Goal: Entertainment & Leisure: Browse casually

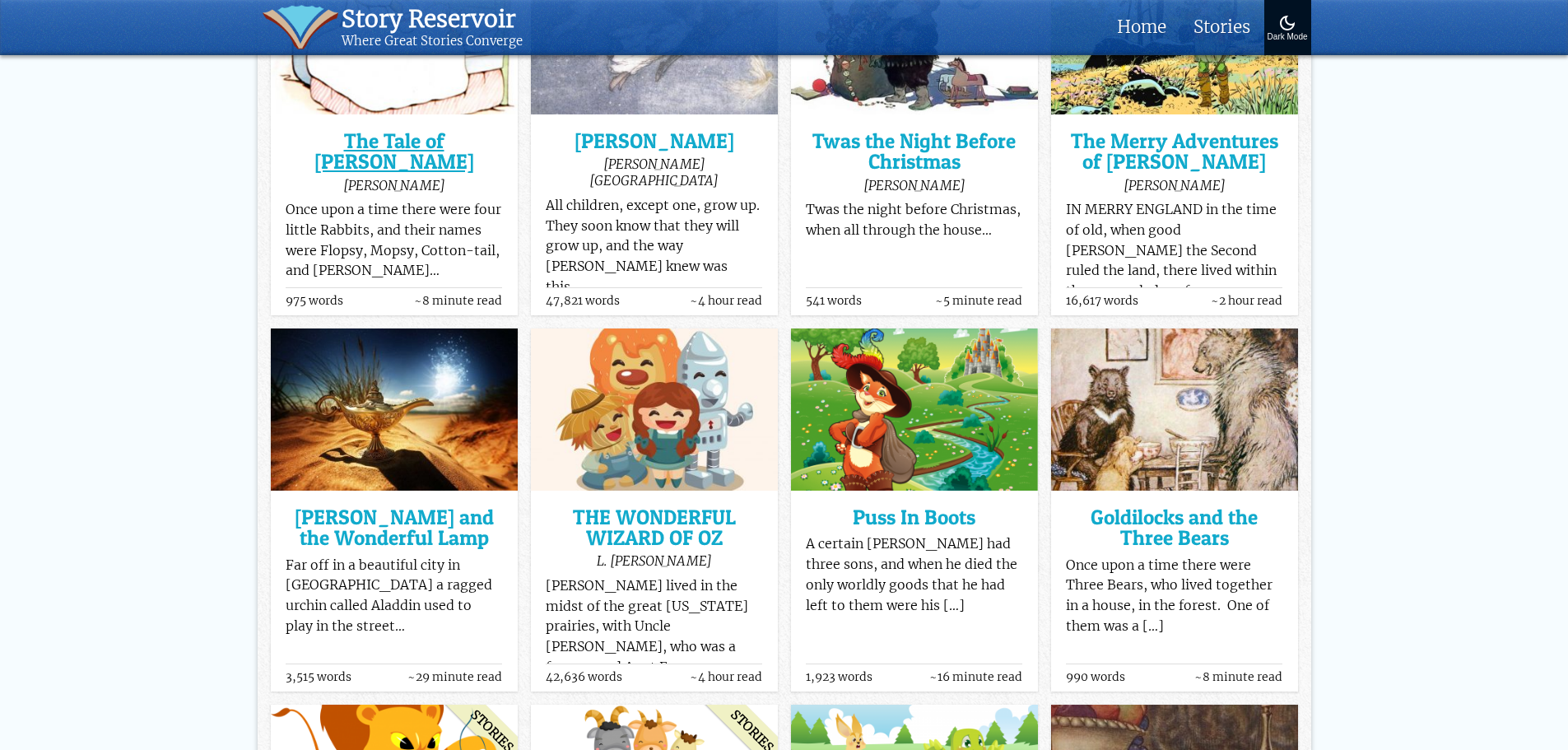
scroll to position [329, 0]
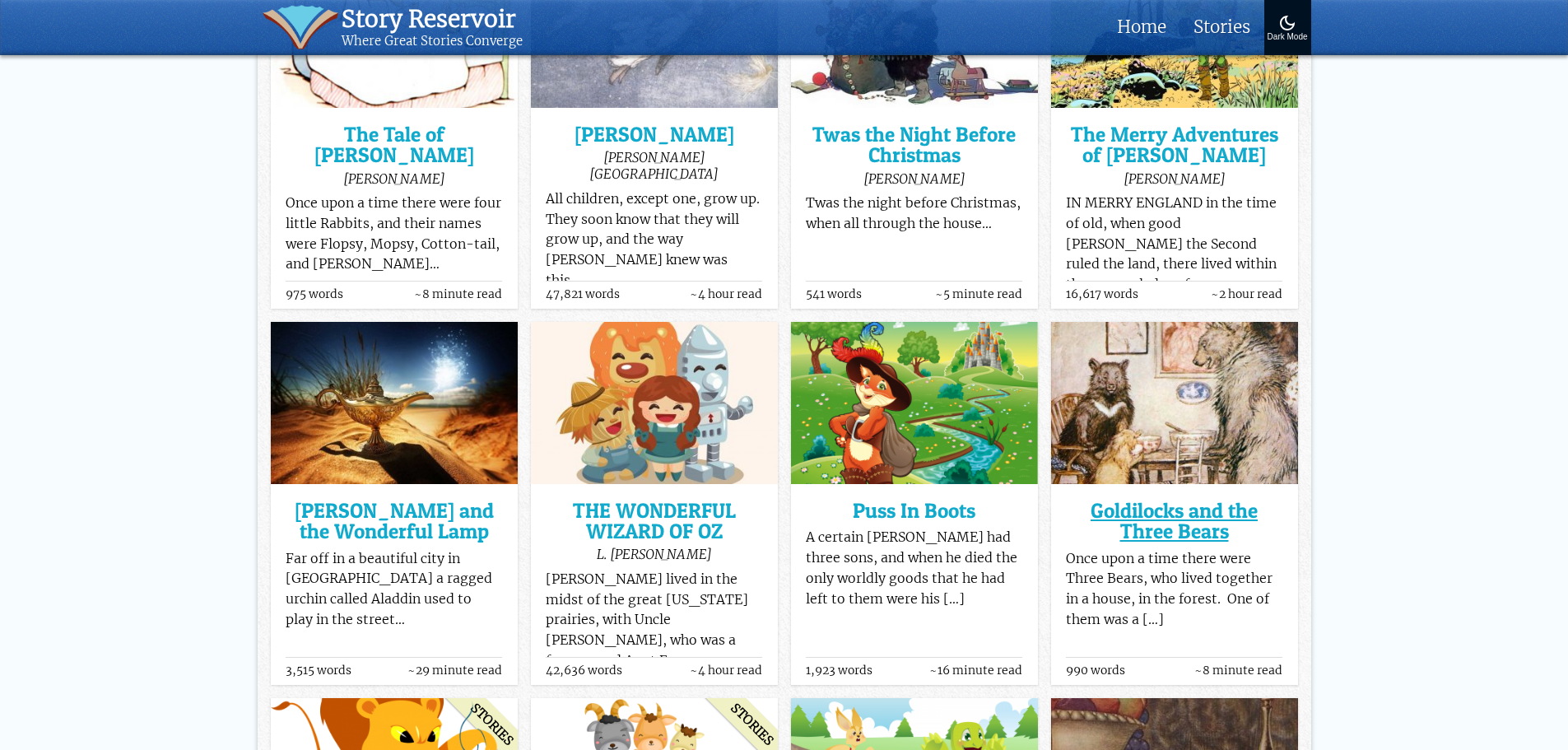
click at [1133, 529] on h3 "Goldilocks and the Three Bears" at bounding box center [1174, 522] width 217 height 42
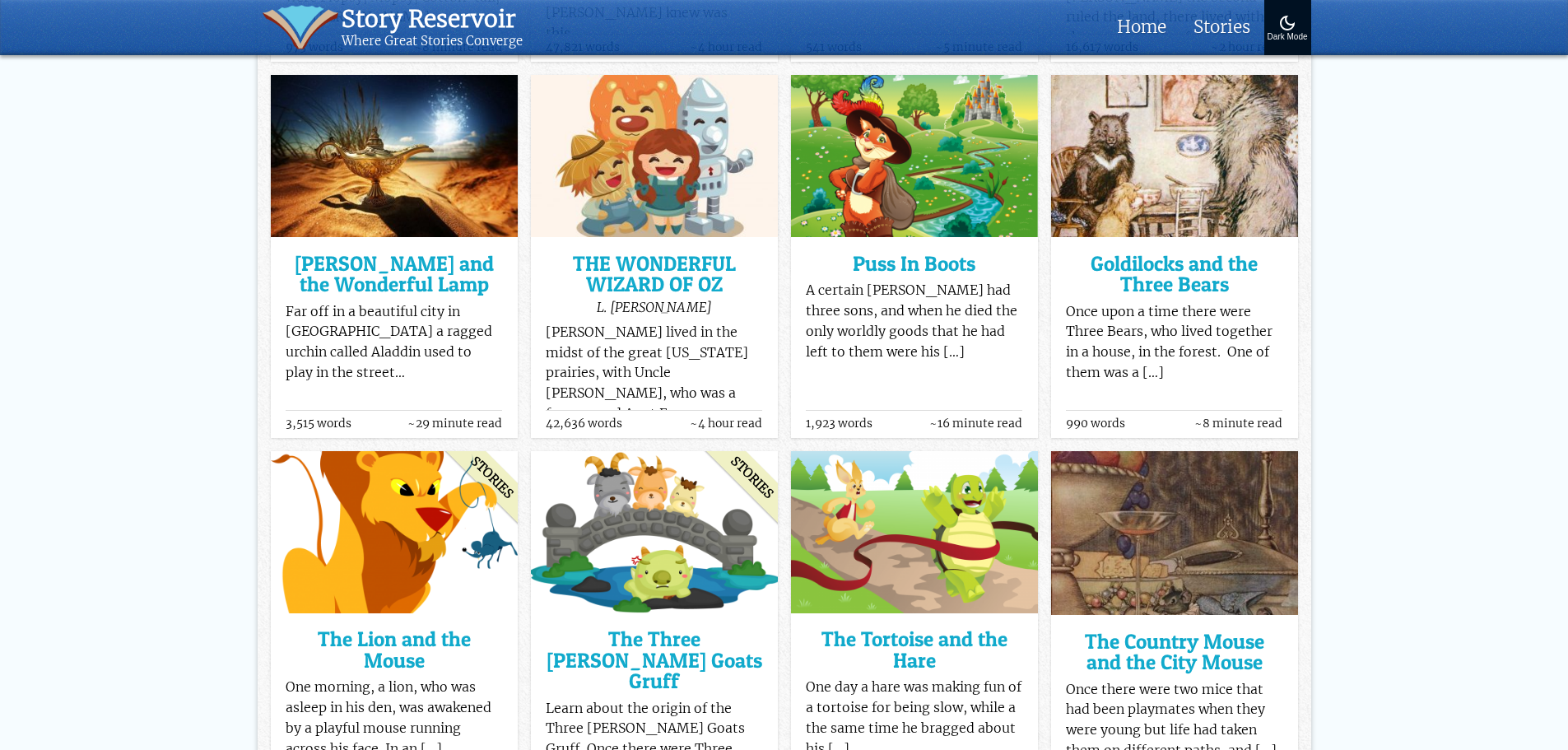
scroll to position [659, 0]
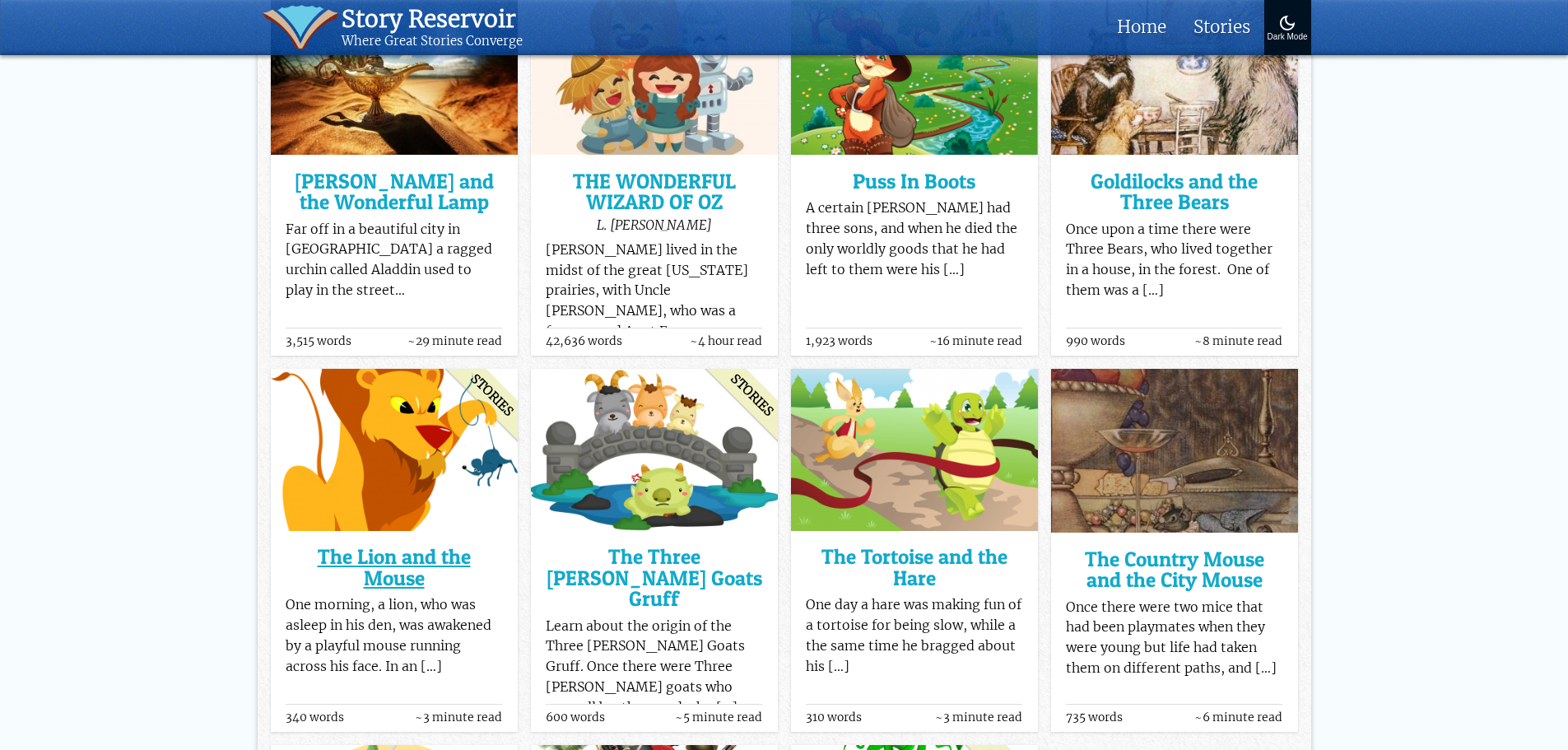
click at [406, 562] on h3 "The Lion and the Mouse" at bounding box center [393, 567] width 217 height 42
click at [894, 560] on h3 "The Tortoise and the Hare" at bounding box center [914, 567] width 217 height 42
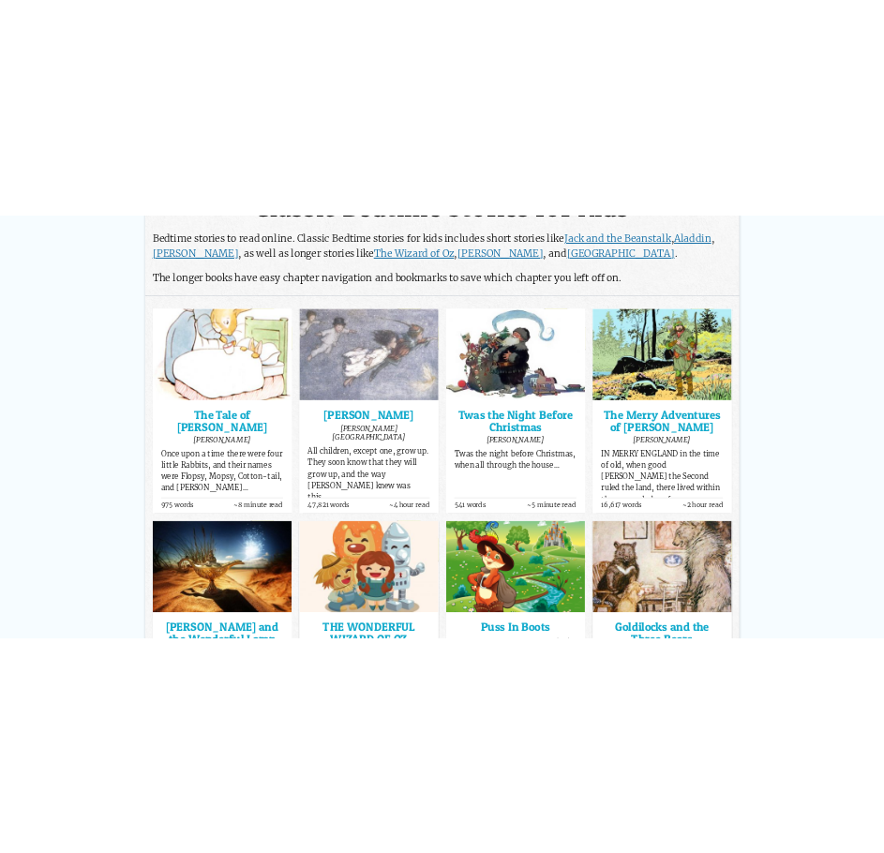
scroll to position [0, 0]
